Goal: Transaction & Acquisition: Purchase product/service

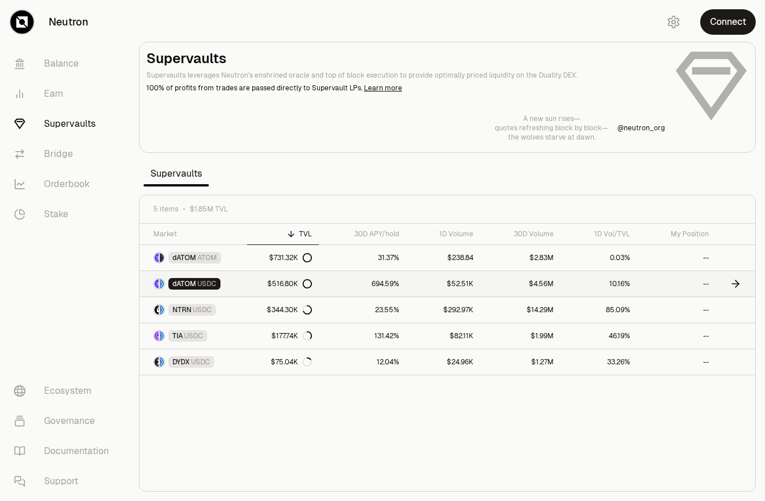
click at [254, 277] on link "$516.80K" at bounding box center [283, 283] width 72 height 25
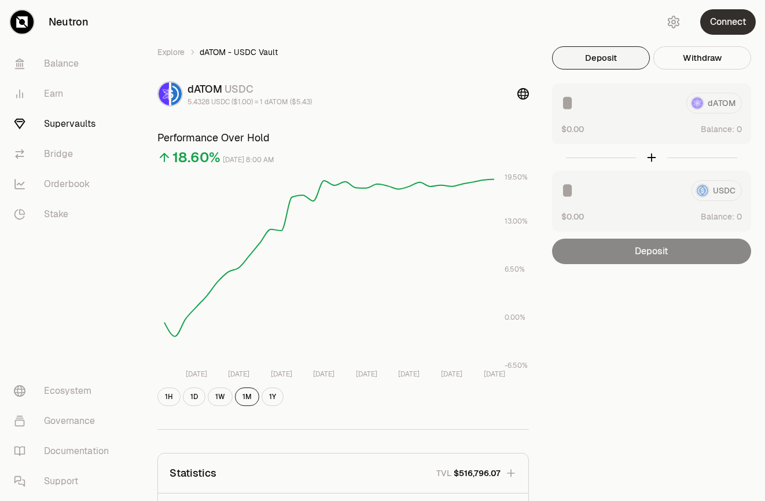
click at [721, 21] on button "Connect" at bounding box center [729, 21] width 56 height 25
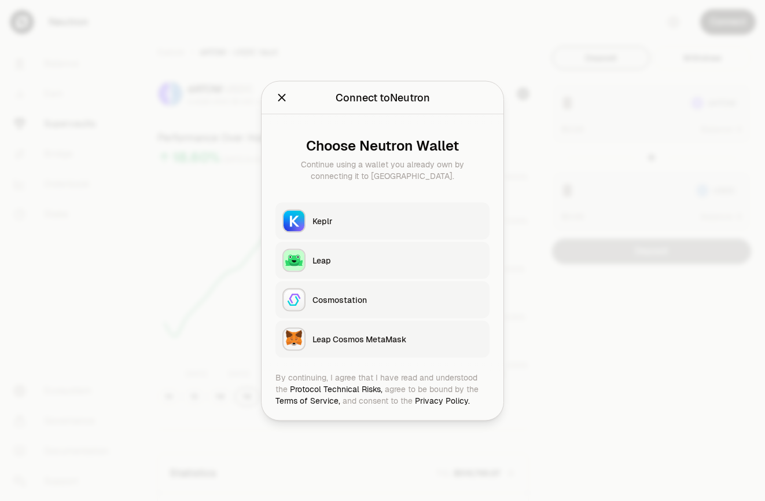
click at [378, 213] on button "Keplr" at bounding box center [383, 220] width 214 height 37
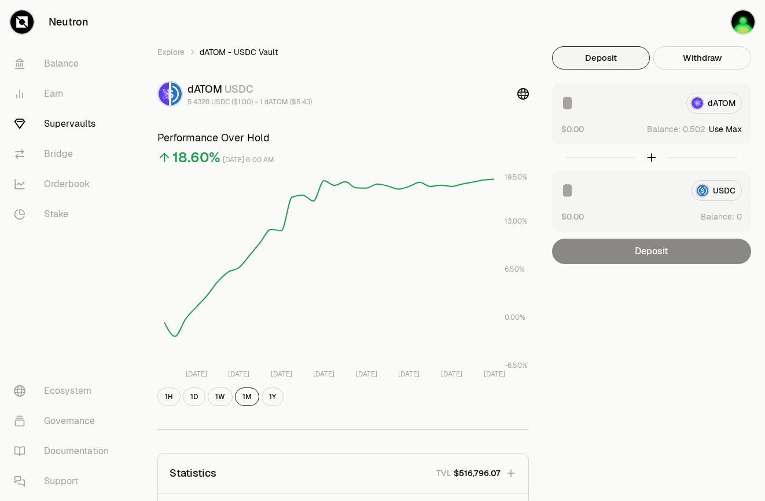
click at [724, 131] on button "Use Max" at bounding box center [725, 129] width 33 height 12
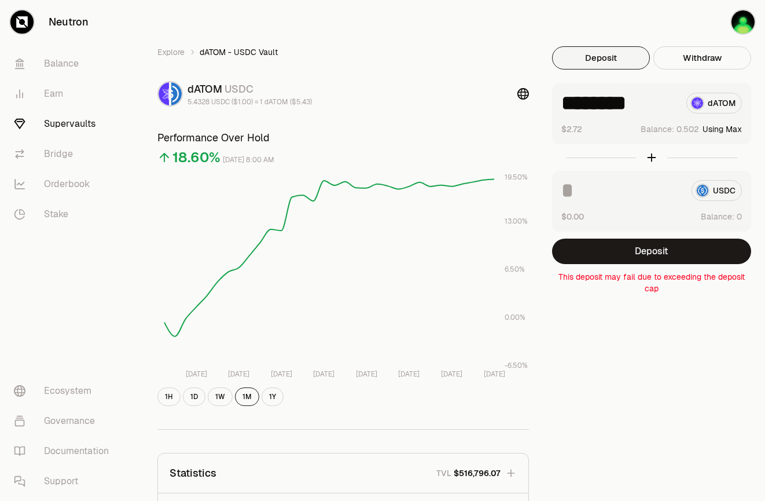
type input "********"
click at [668, 244] on button "Deposit" at bounding box center [651, 251] width 199 height 25
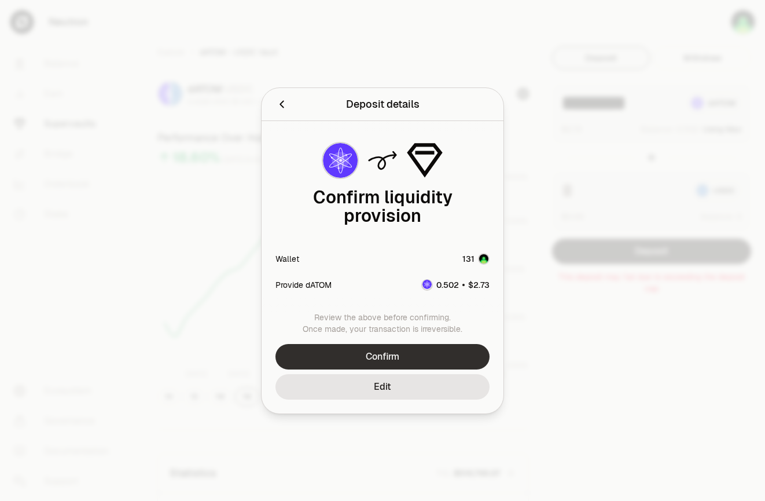
click at [424, 350] on button "Confirm" at bounding box center [383, 356] width 214 height 25
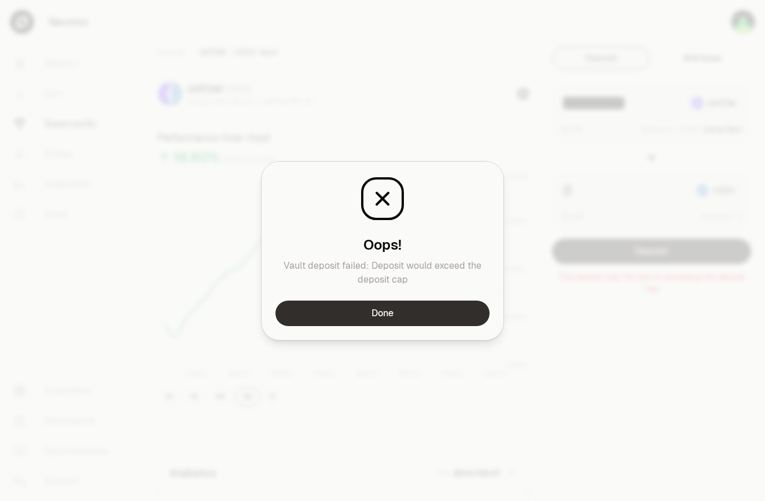
click at [426, 316] on button "Done" at bounding box center [383, 312] width 214 height 25
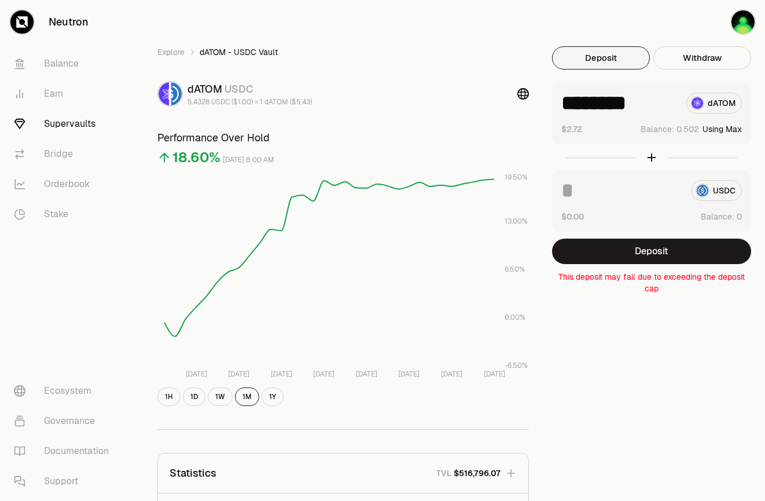
click at [569, 312] on div "Explore dATOM - USDC Vault dATOM USDC 5.4328 USDC ($1.00) = 1 dATOM ($5.43) Per…" at bounding box center [448, 372] width 608 height 653
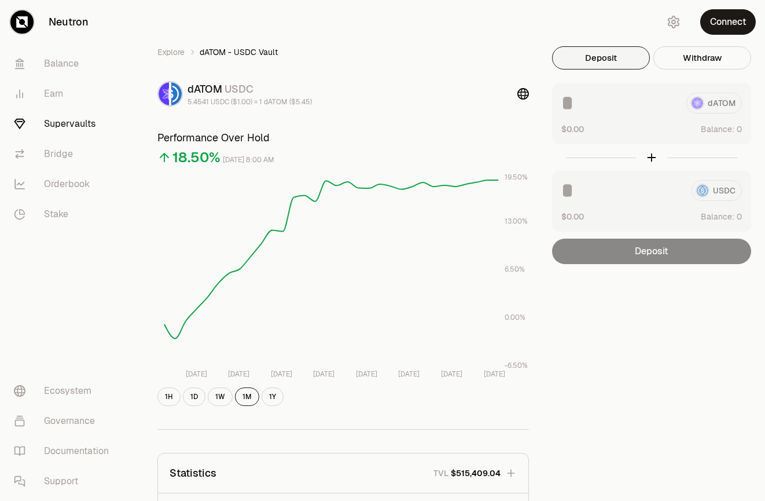
scroll to position [175, 0]
